Goal: Obtain resource: Obtain resource

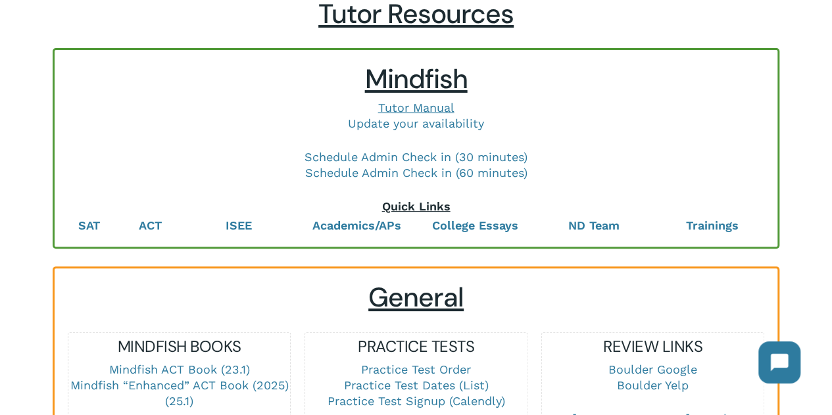
scroll to position [111, 0]
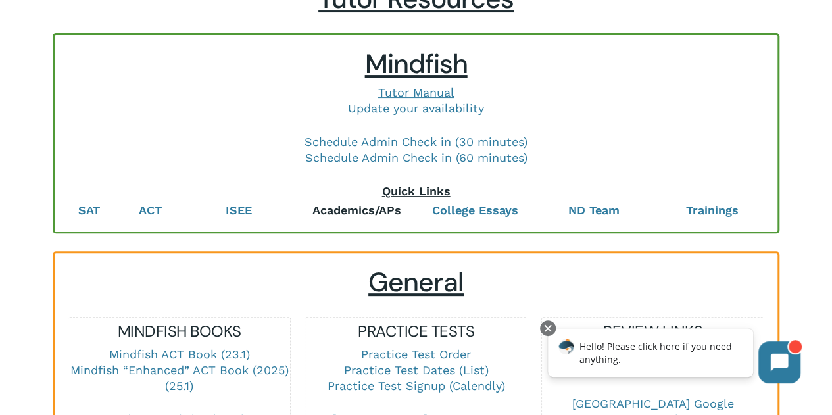
click at [340, 211] on b "Academics/APs" at bounding box center [357, 210] width 89 height 14
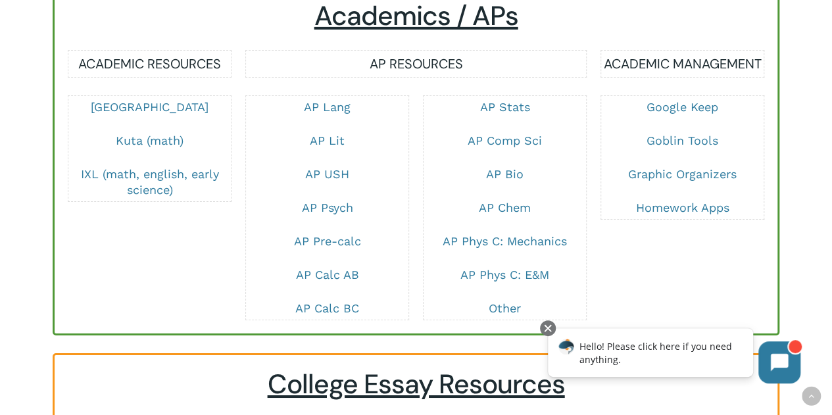
scroll to position [2199, 0]
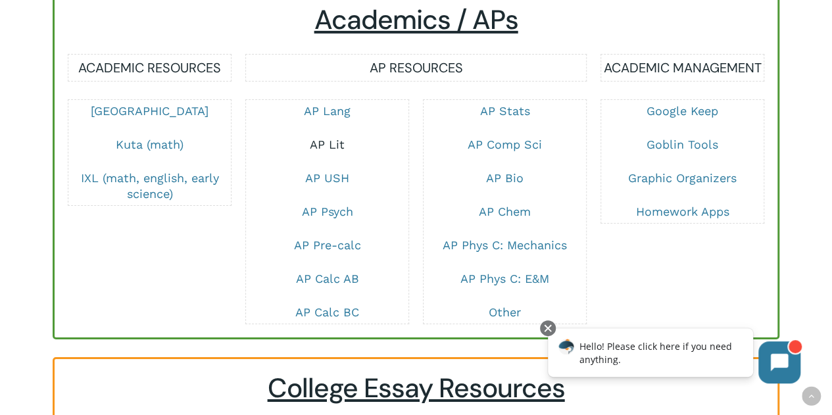
click at [333, 151] on link "AP Lit" at bounding box center [327, 145] width 35 height 14
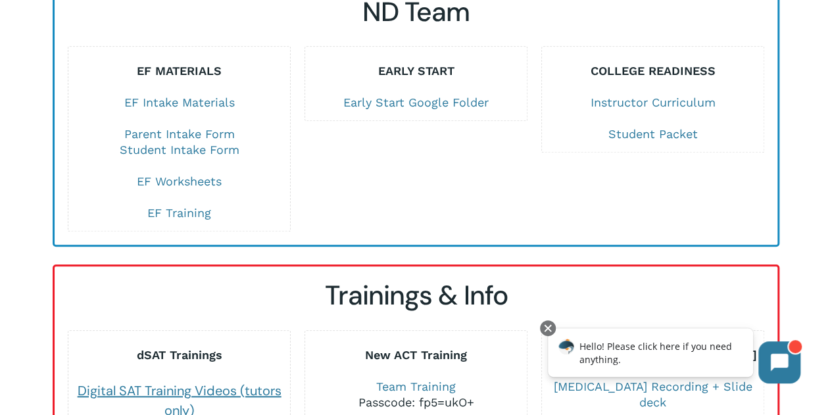
scroll to position [2922, 0]
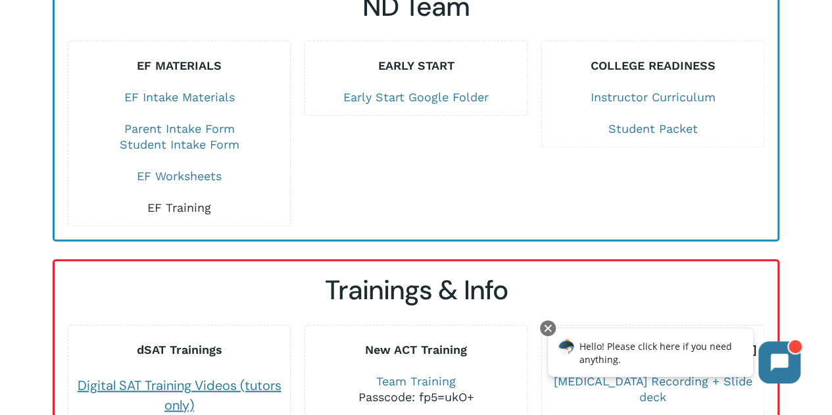
click at [174, 201] on link "EF Training" at bounding box center [179, 208] width 64 height 14
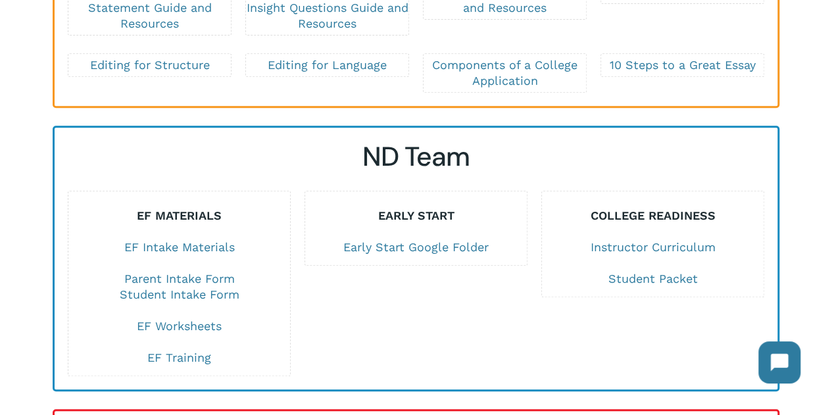
scroll to position [2777, 0]
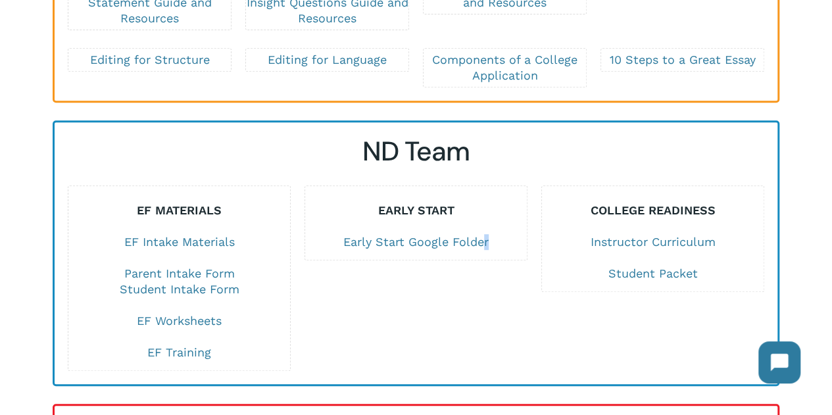
drag, startPoint x: 443, startPoint y: 234, endPoint x: 487, endPoint y: 241, distance: 44.0
click at [487, 241] on div "EARLY START Early Start Google Folder" at bounding box center [416, 223] width 222 height 75
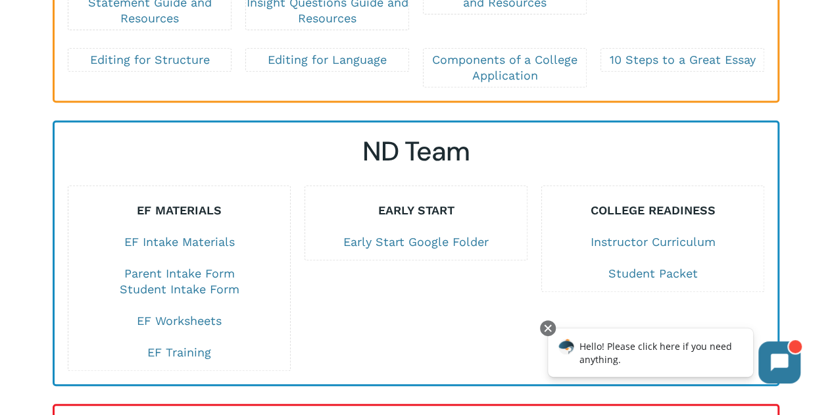
click at [524, 161] on div "ND Team EF MATERIALS EF Intake Materials Parent Intake Form Student Intake Form…" at bounding box center [416, 254] width 697 height 236
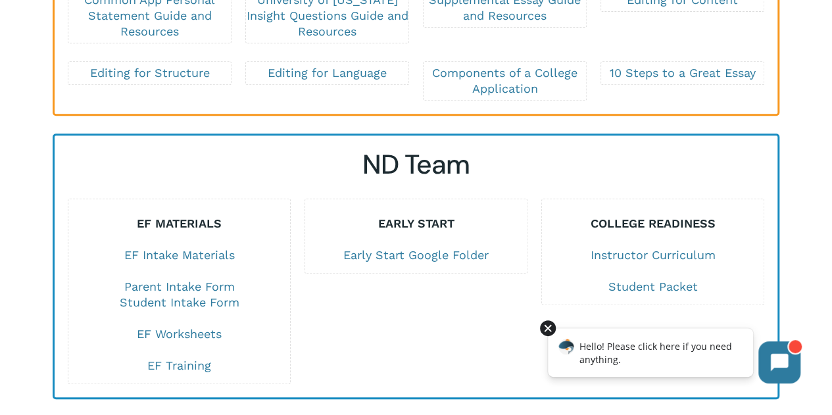
click at [549, 330] on div at bounding box center [548, 328] width 16 height 16
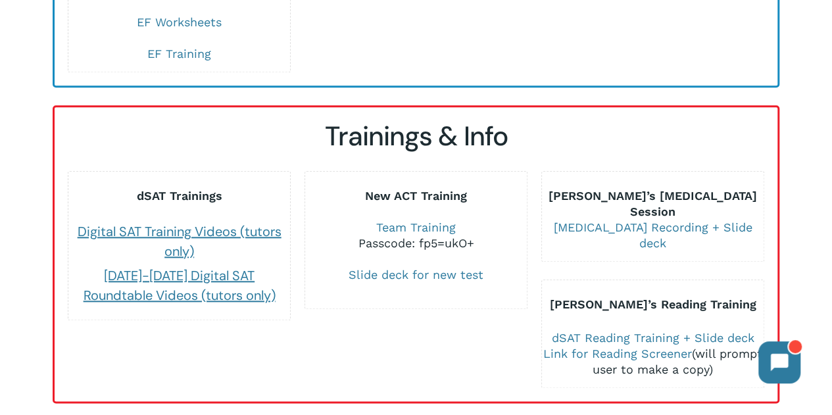
scroll to position [3094, 0]
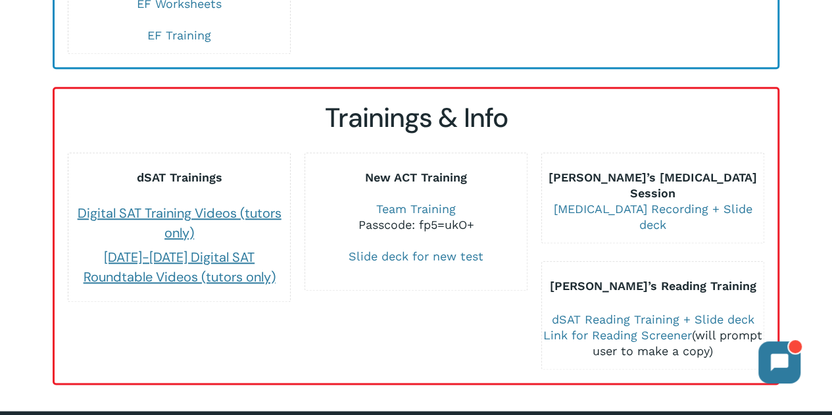
click at [549, 324] on div "Hannah’s Reading Training dSAT Reading Training + Slide deck Link for Reading S…" at bounding box center [653, 315] width 222 height 109
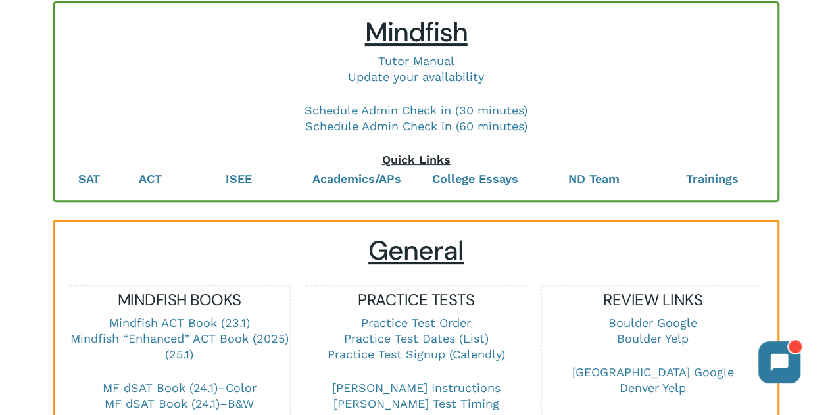
scroll to position [142, 0]
click at [233, 182] on b "ISEE" at bounding box center [239, 179] width 26 height 14
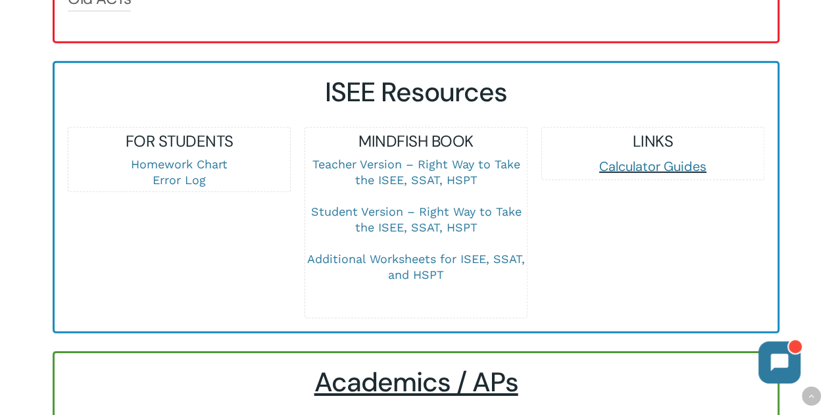
scroll to position [1840, 0]
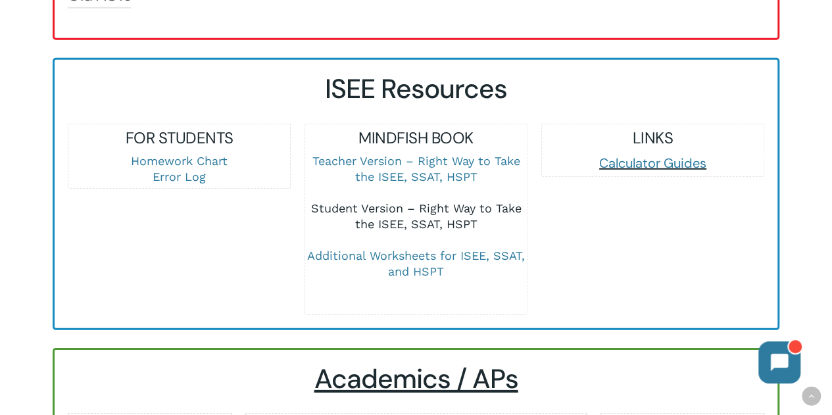
click at [411, 224] on link "Student Version – Right Way to Take the ISEE, SSAT, HSPT" at bounding box center [416, 216] width 211 height 30
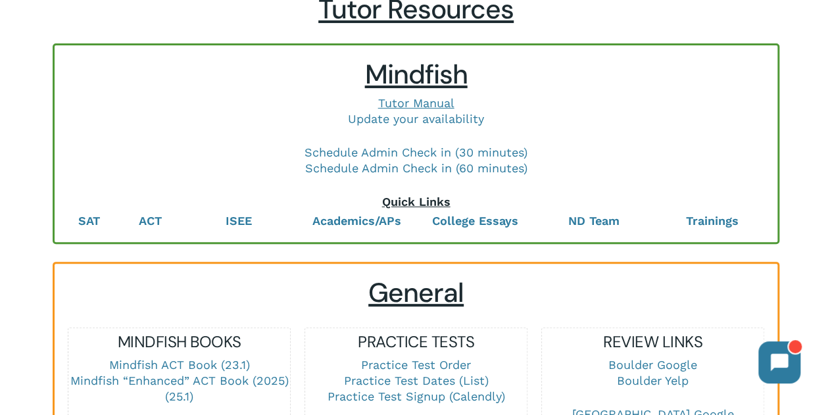
scroll to position [97, 0]
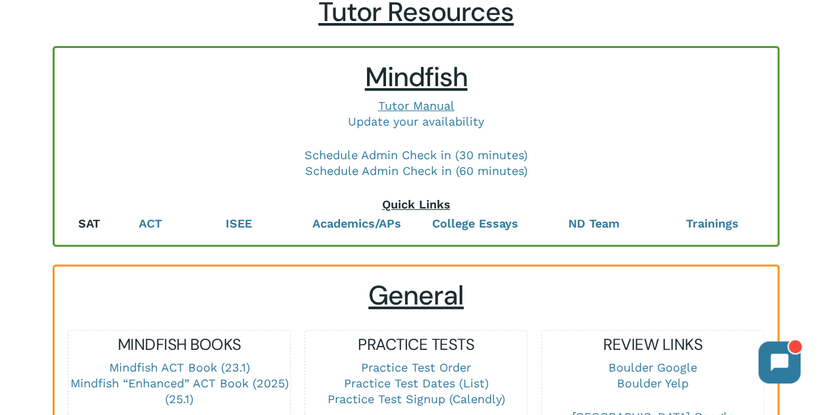
click at [92, 226] on link "SAT" at bounding box center [89, 223] width 22 height 14
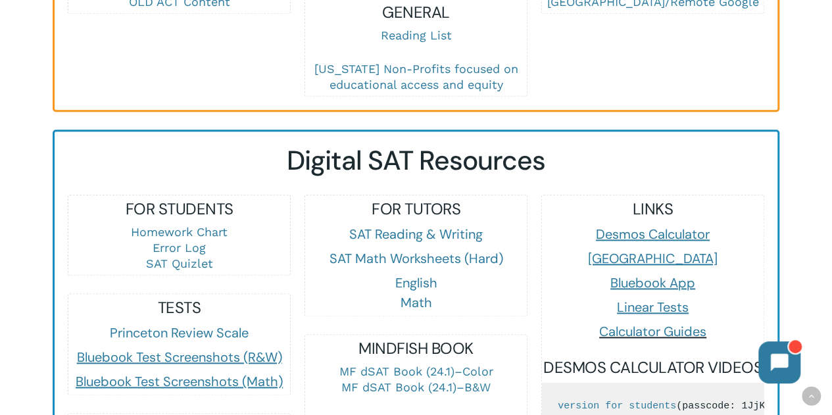
scroll to position [719, 0]
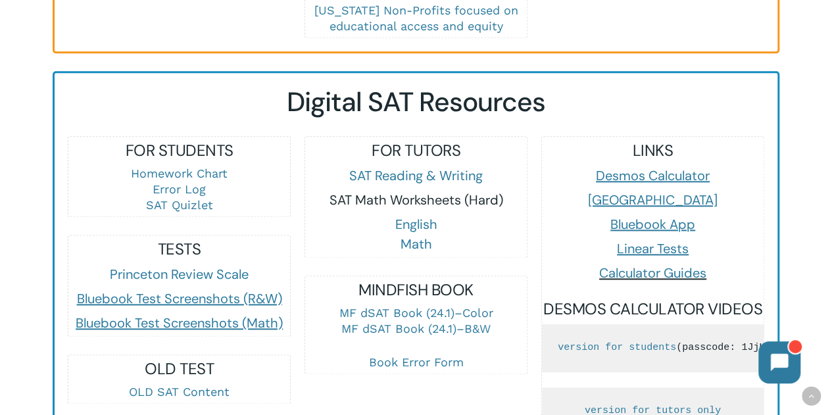
click at [407, 193] on link "SAT Math Worksheets (Hard)" at bounding box center [417, 199] width 174 height 17
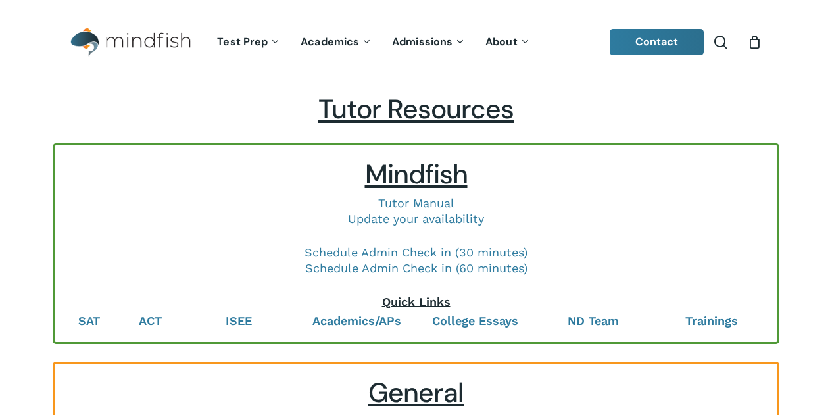
scroll to position [719, 0]
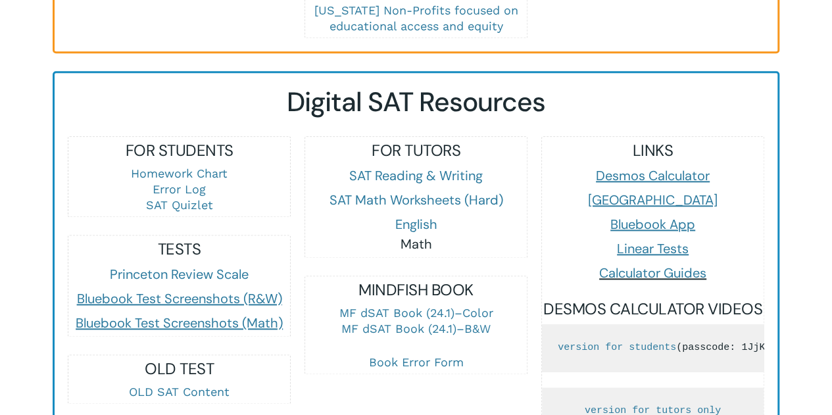
click at [425, 241] on link "Math" at bounding box center [417, 244] width 32 height 17
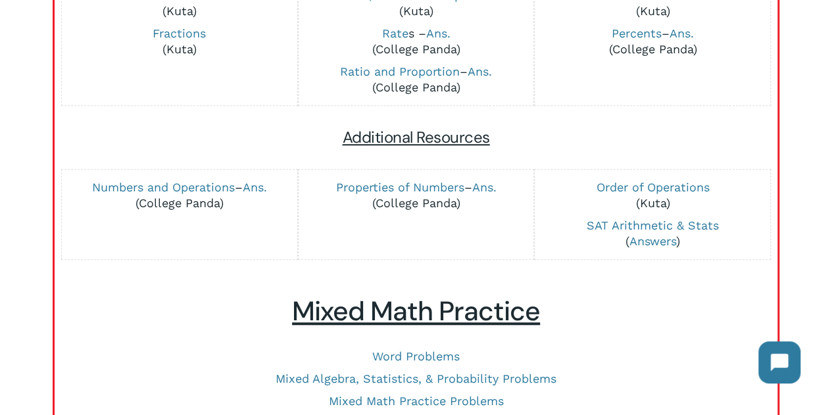
scroll to position [460, 0]
